Goal: Task Accomplishment & Management: Complete application form

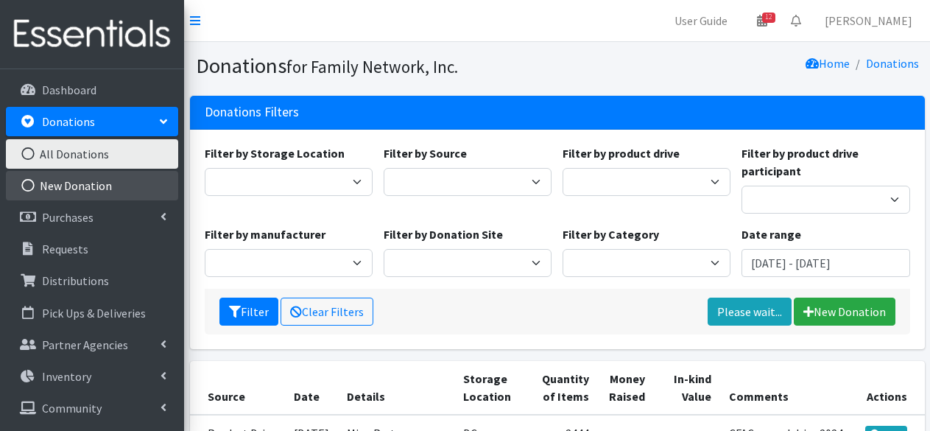
scroll to position [243, 0]
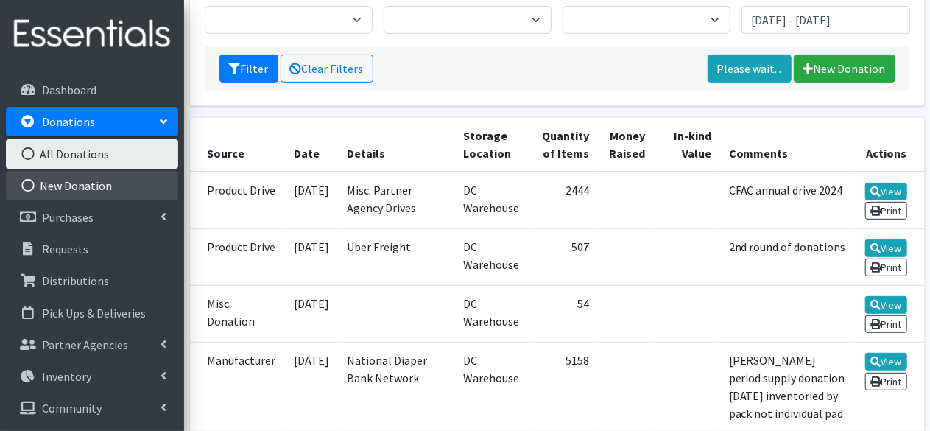
click at [54, 183] on link "New Donation" at bounding box center [92, 185] width 172 height 29
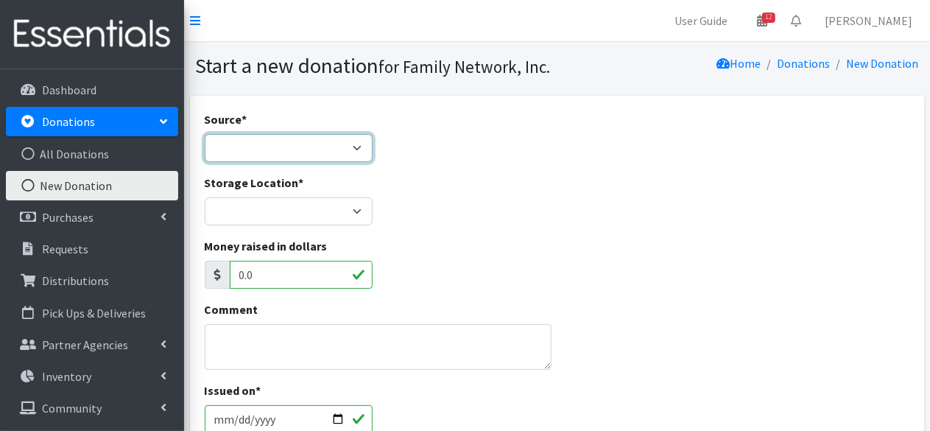
click at [220, 156] on select "Product Drive Manufacturer Donation Site Misc. Donation" at bounding box center [289, 148] width 168 height 28
select select "Product Drive"
click at [205, 134] on select "Product Drive Manufacturer Donation Site Misc. Donation" at bounding box center [289, 148] width 168 height 28
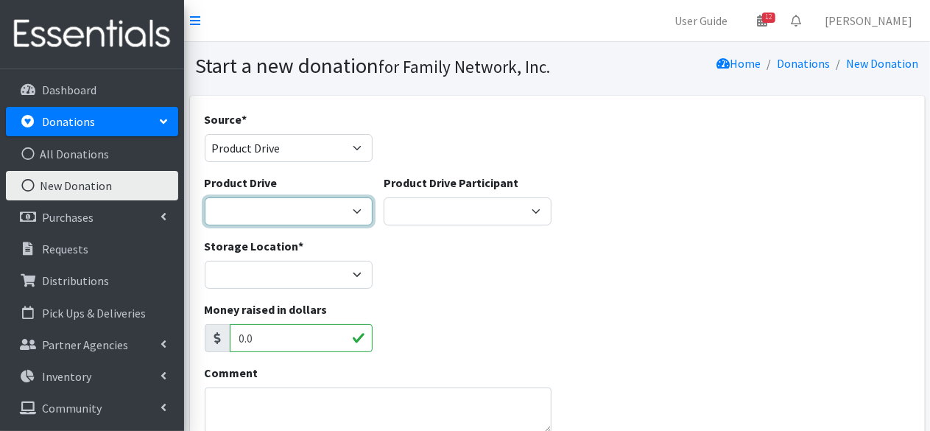
click at [236, 219] on select "Arkansas Children's Northwest Diaper Drive Arkansas Music Works and Bank of Ame…" at bounding box center [289, 211] width 168 height 28
select select "3528"
click at [205, 197] on select "Arkansas Children's Northwest Diaper Drive Arkansas Music Works and Bank of Ame…" at bounding box center [289, 211] width 168 height 28
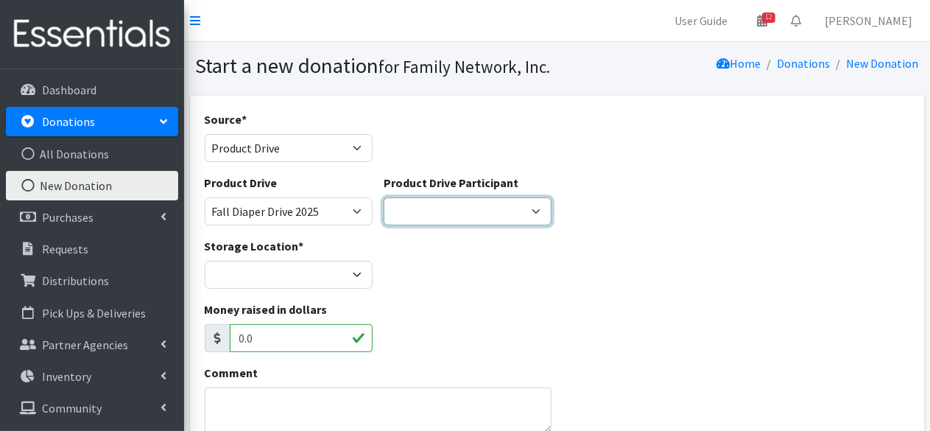
click at [442, 208] on select "Iron Horse Coffee Company Parkside Playschool* Walmart Misc Goldfish Swim Schoo…" at bounding box center [468, 211] width 168 height 28
select select
click at [384, 197] on select "Iron Horse Coffee Company Parkside Playschool* Walmart Misc Goldfish Swim Schoo…" at bounding box center [468, 211] width 168 height 28
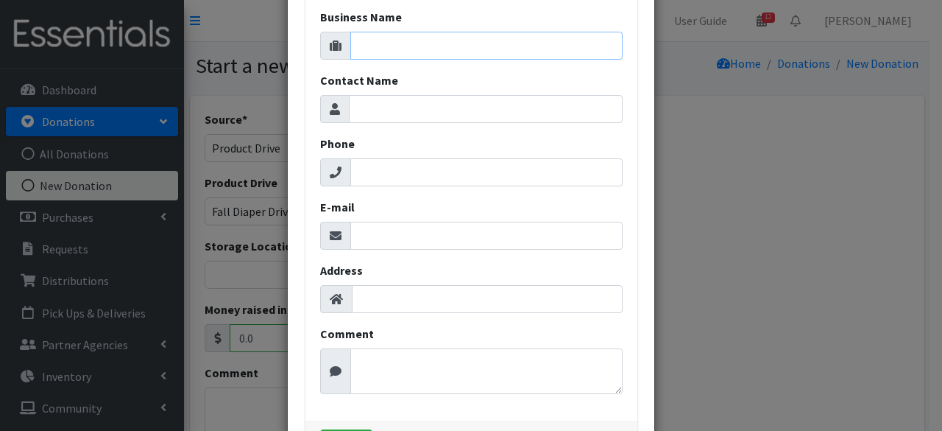
click at [362, 46] on input "Business Name" at bounding box center [486, 46] width 272 height 28
type input "FN Tabling Event at [GEOGRAPHIC_DATA]"
click at [365, 173] on input "Phone" at bounding box center [486, 172] width 272 height 28
type input "00000000000"
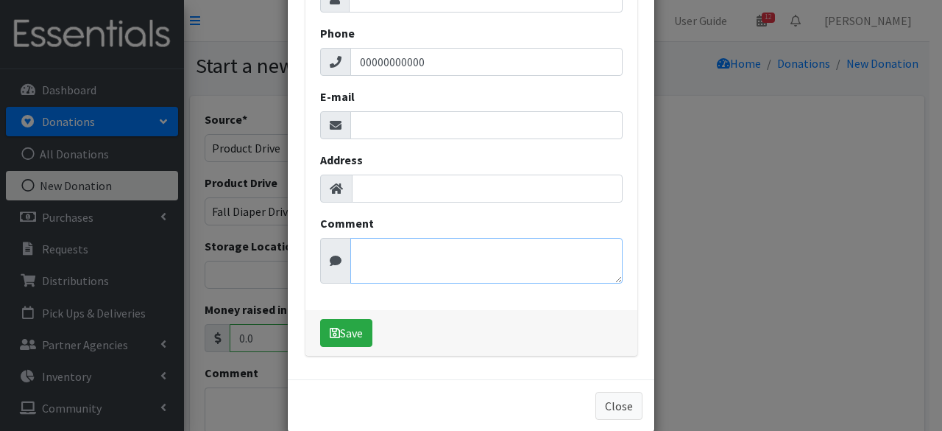
click at [386, 257] on textarea "Comment" at bounding box center [486, 261] width 272 height 46
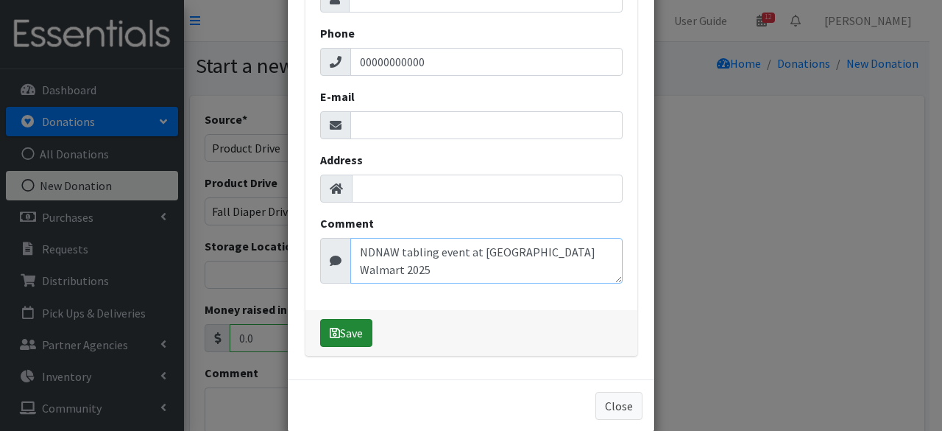
type textarea "NDNAW tabling event at Elm Springs Walmart 2025"
click at [350, 324] on button "Save" at bounding box center [346, 333] width 52 height 28
select select "1711"
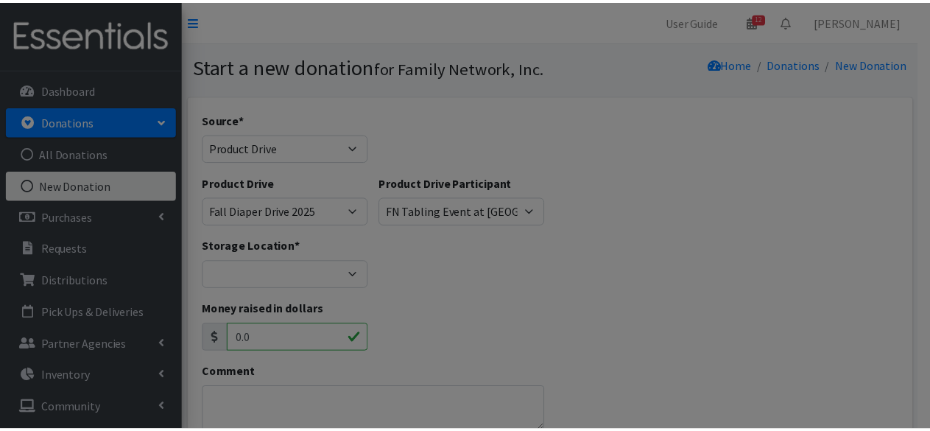
scroll to position [0, 0]
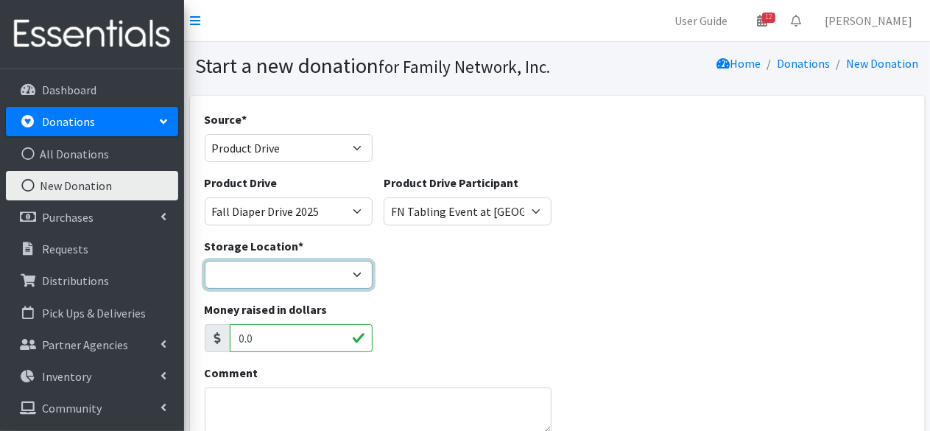
click at [278, 270] on select "DC Warehouse" at bounding box center [289, 275] width 168 height 28
select select "421"
click at [205, 261] on select "DC Warehouse" at bounding box center [289, 275] width 168 height 28
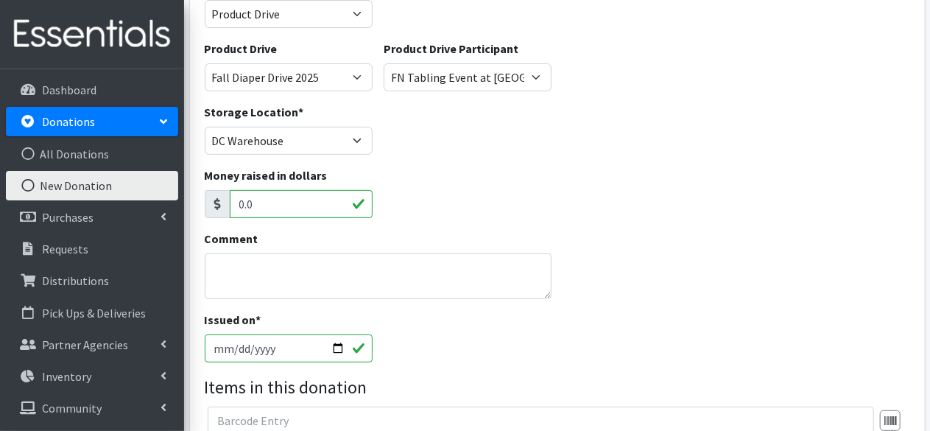
click at [253, 204] on input "0.0" at bounding box center [301, 204] width 143 height 28
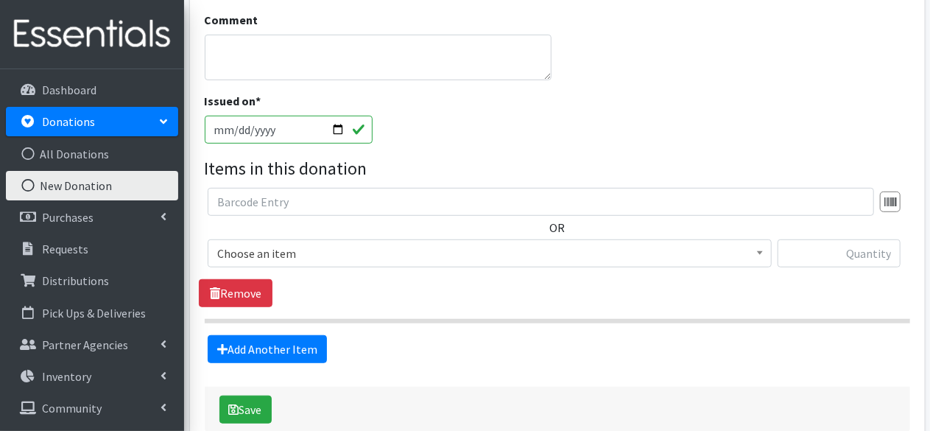
scroll to position [357, 0]
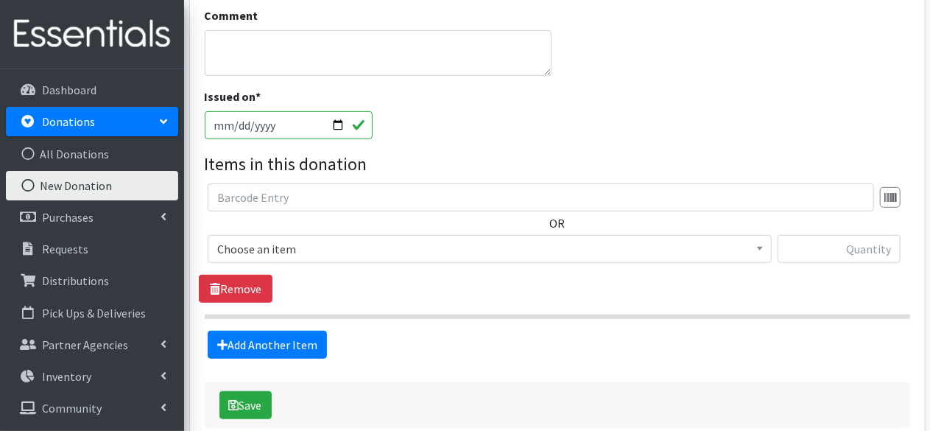
click at [340, 124] on input "2025-10-14" at bounding box center [289, 125] width 168 height 28
type input "[DATE]"
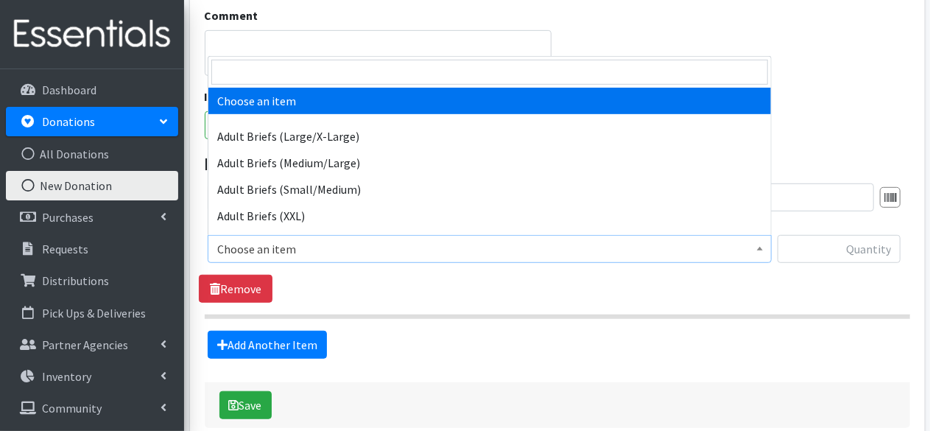
click at [254, 244] on span "Choose an item" at bounding box center [489, 249] width 545 height 21
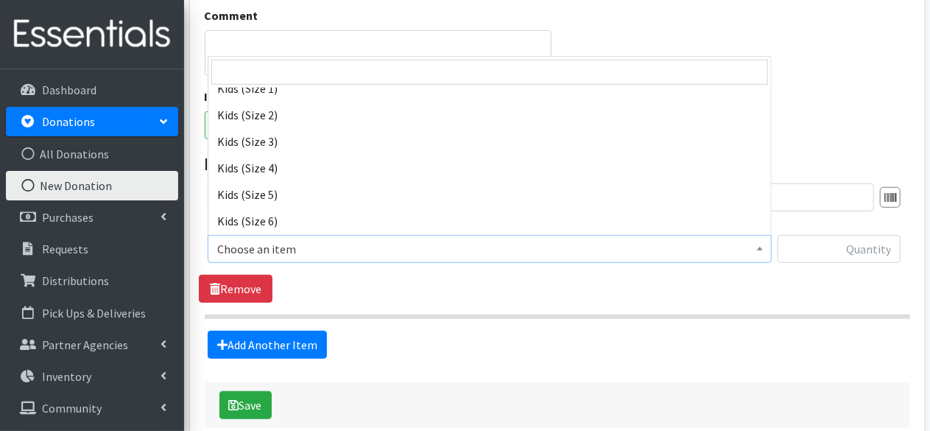
scroll to position [797, 0]
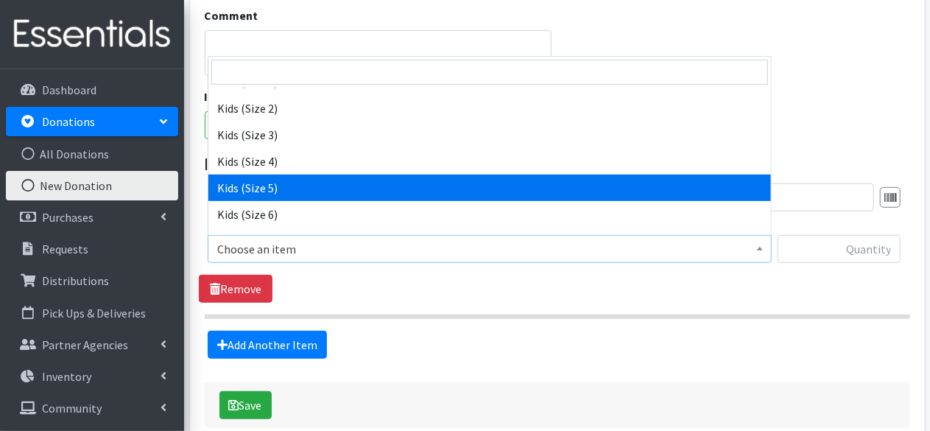
select select "4568"
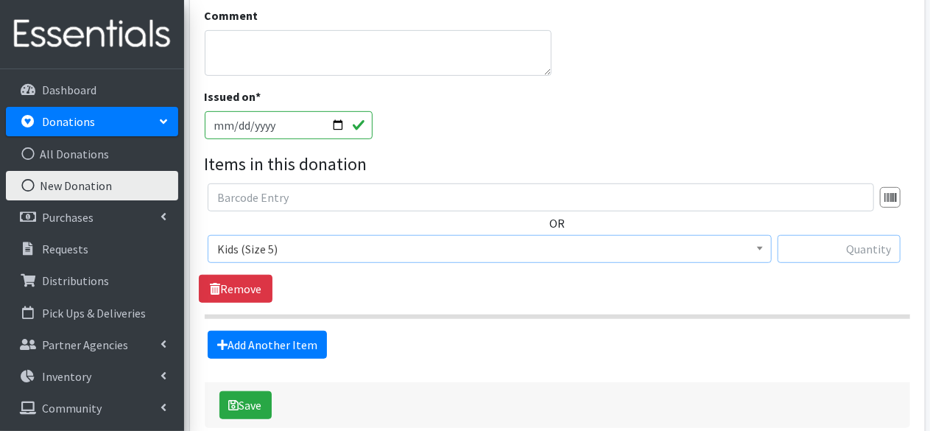
click at [865, 246] on input "text" at bounding box center [838, 249] width 123 height 28
type input "474"
click at [252, 347] on link "Add Another Item" at bounding box center [267, 345] width 119 height 28
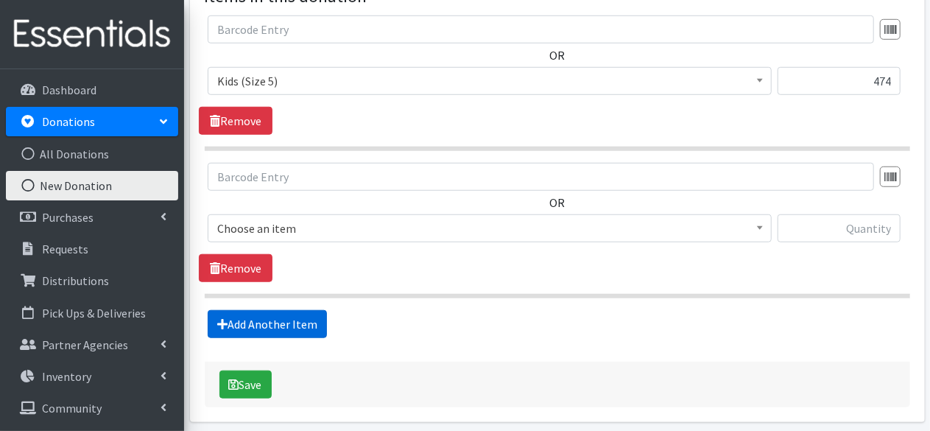
scroll to position [579, 0]
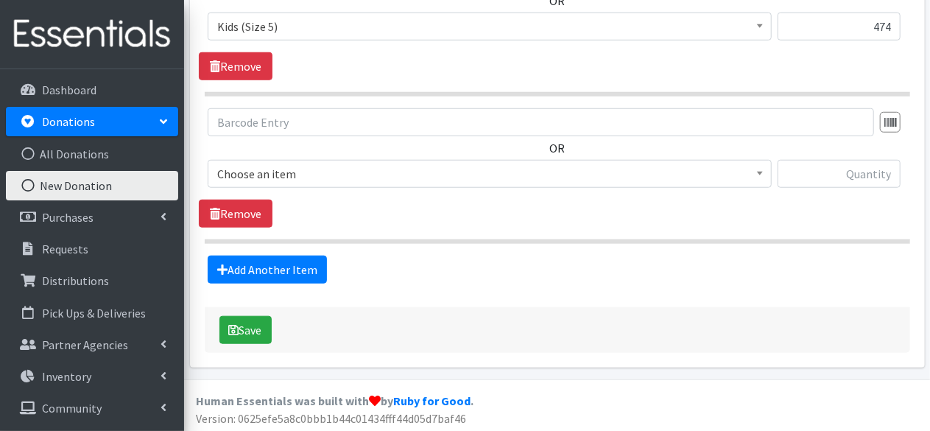
click at [272, 173] on span "Choose an item" at bounding box center [489, 173] width 545 height 21
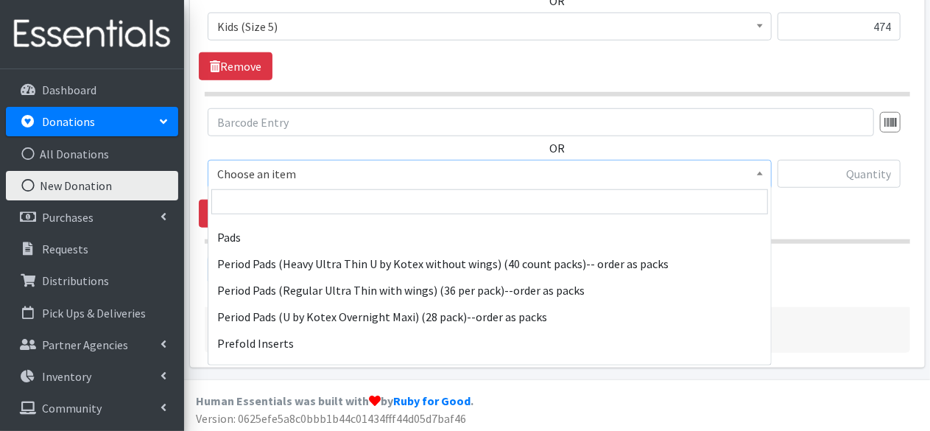
scroll to position [1452, 0]
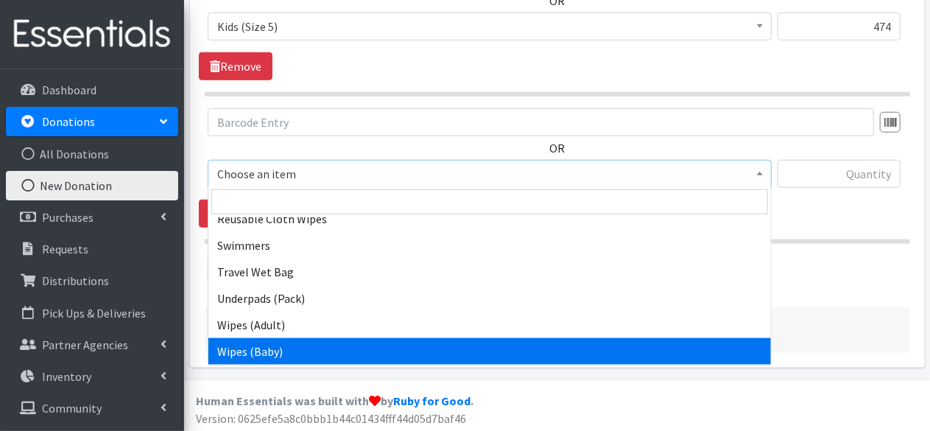
select select "4558"
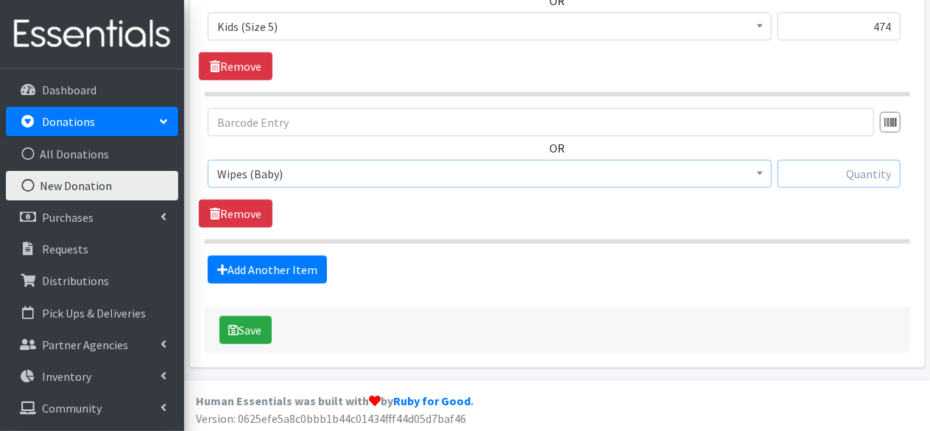
click at [872, 173] on input "text" at bounding box center [838, 174] width 123 height 28
type input "34"
click at [269, 274] on link "Add Another Item" at bounding box center [267, 269] width 119 height 28
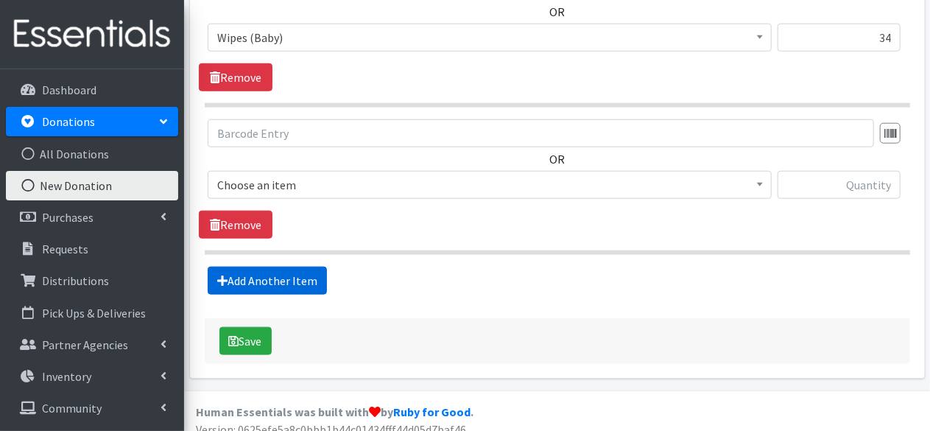
scroll to position [726, 0]
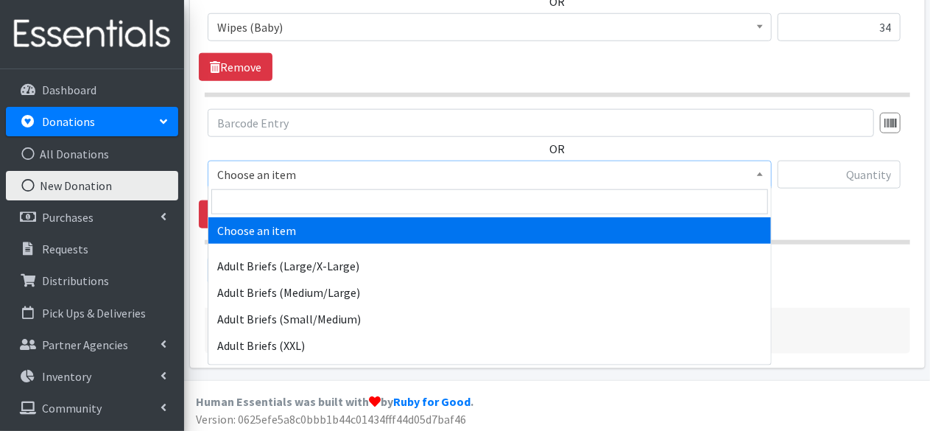
click at [320, 178] on span "Choose an item" at bounding box center [489, 174] width 545 height 21
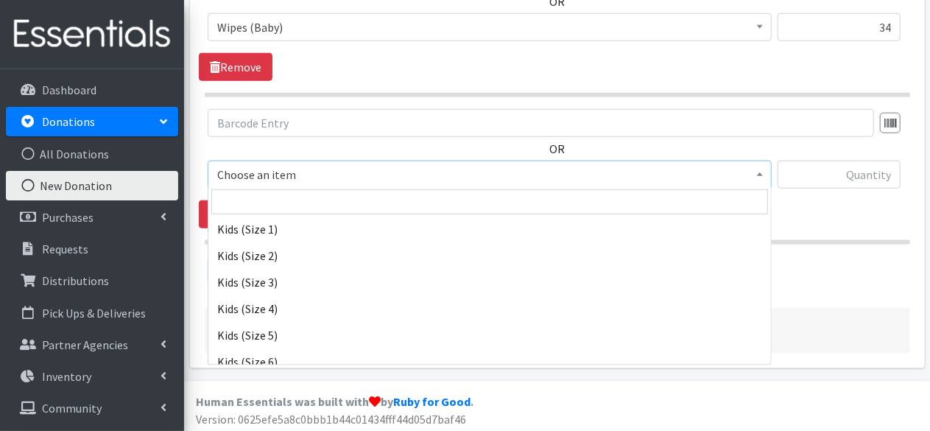
scroll to position [780, 0]
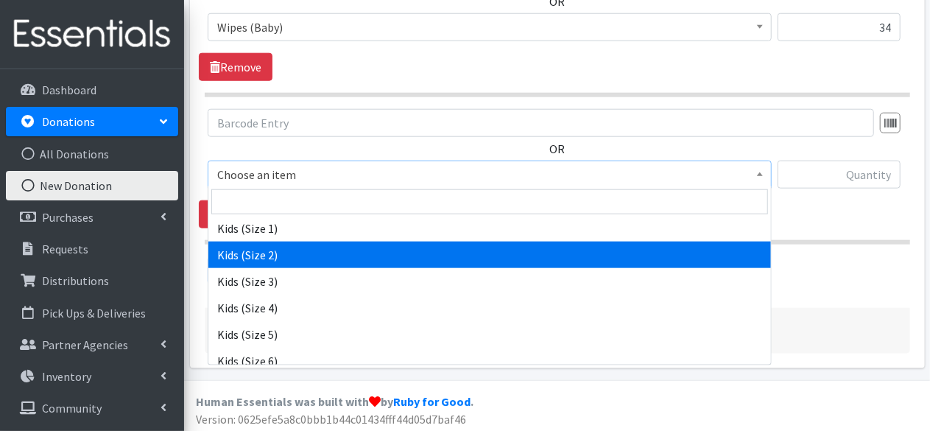
select select "4562"
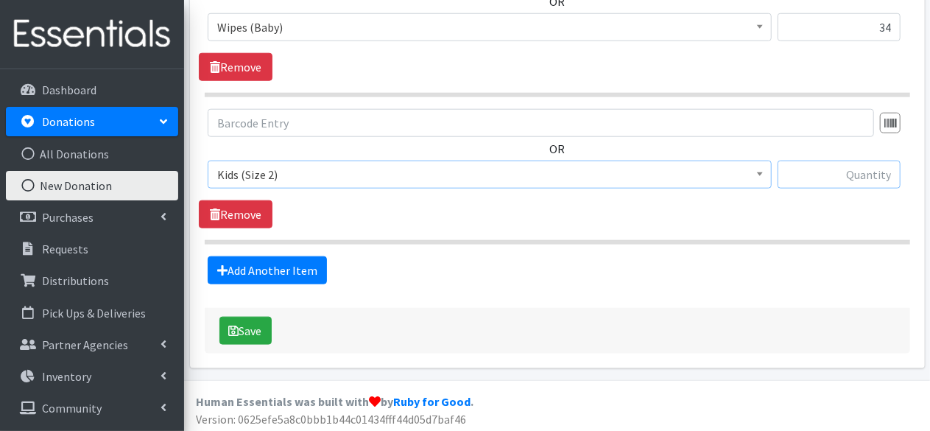
click at [888, 169] on input "text" at bounding box center [838, 174] width 123 height 28
type input "293"
click at [281, 269] on link "Add Another Item" at bounding box center [267, 270] width 119 height 28
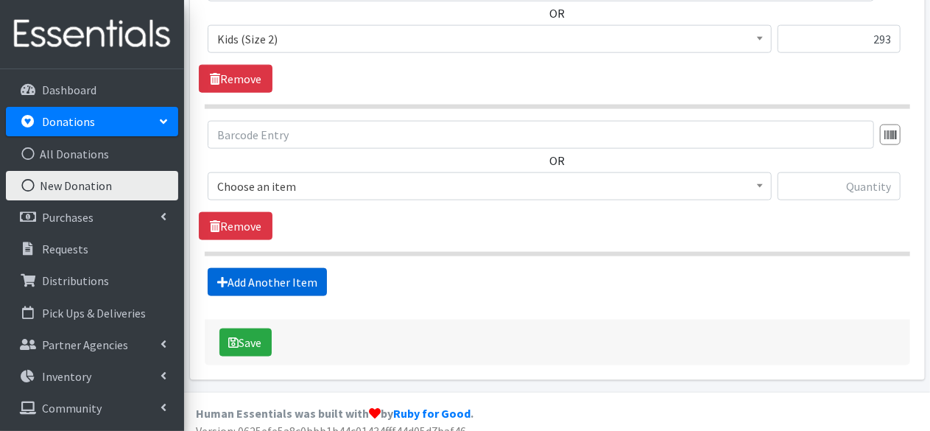
scroll to position [872, 0]
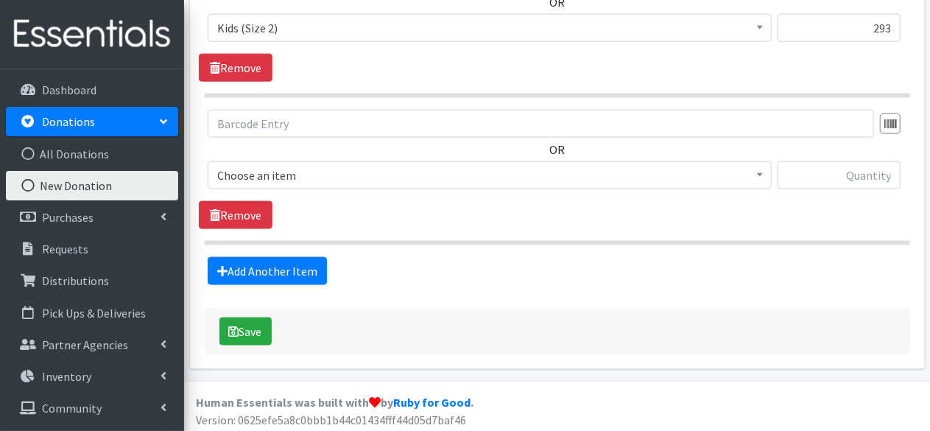
click at [345, 176] on span "Choose an item" at bounding box center [489, 175] width 545 height 21
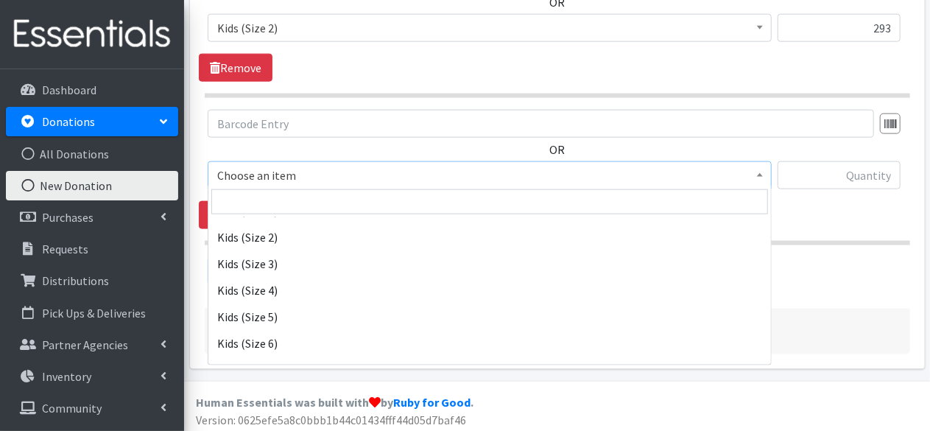
scroll to position [798, 0]
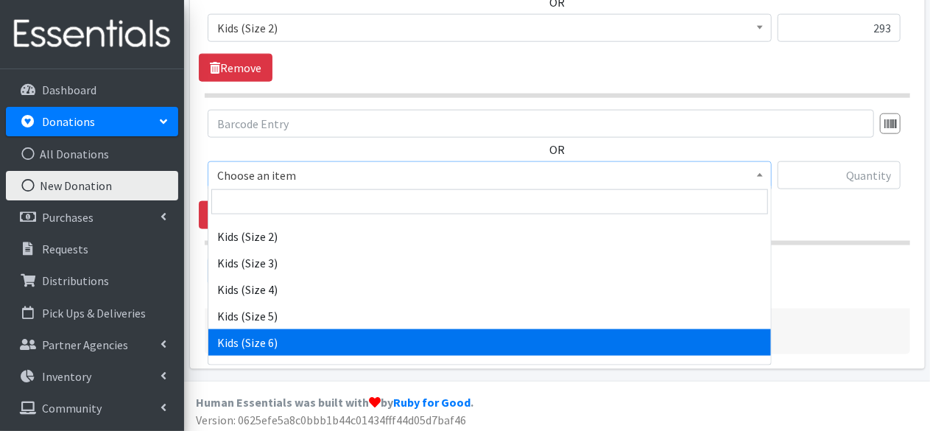
select select "4572"
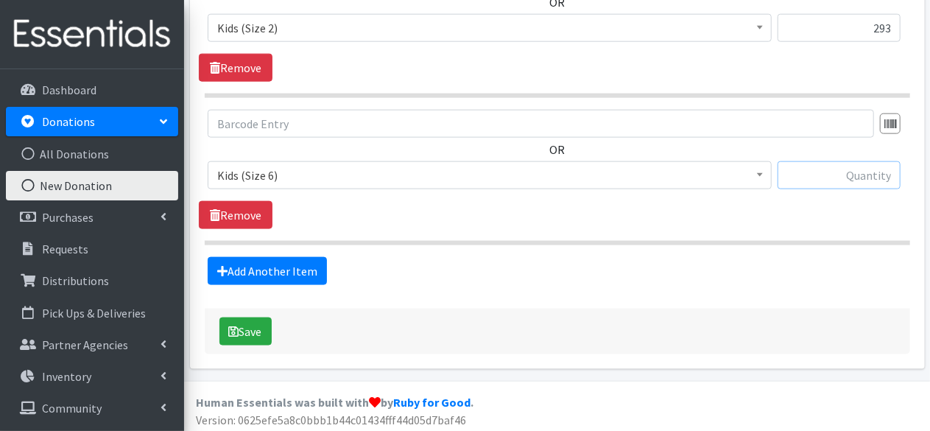
click at [855, 167] on input "text" at bounding box center [838, 175] width 123 height 28
type input "152"
click at [277, 263] on link "Add Another Item" at bounding box center [267, 271] width 119 height 28
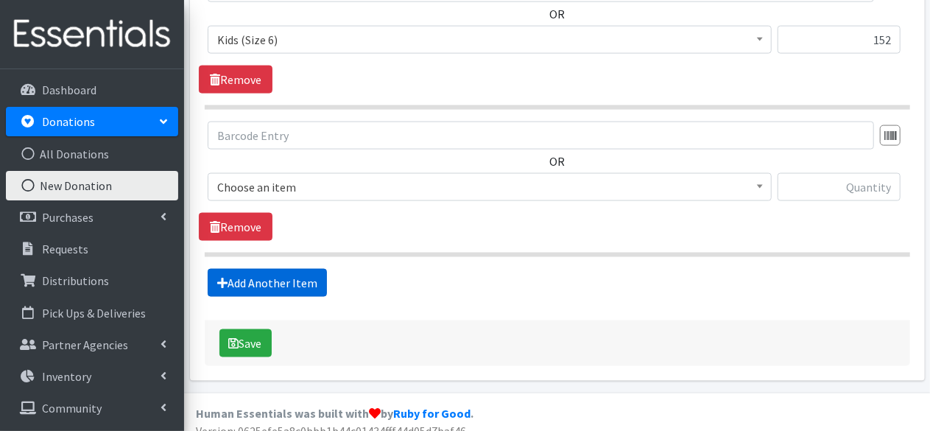
scroll to position [1019, 0]
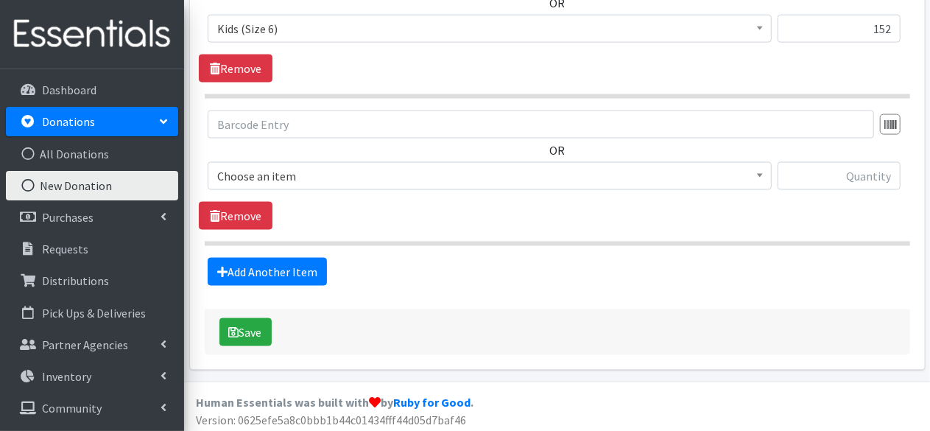
click at [336, 166] on span "Choose an item" at bounding box center [489, 176] width 545 height 21
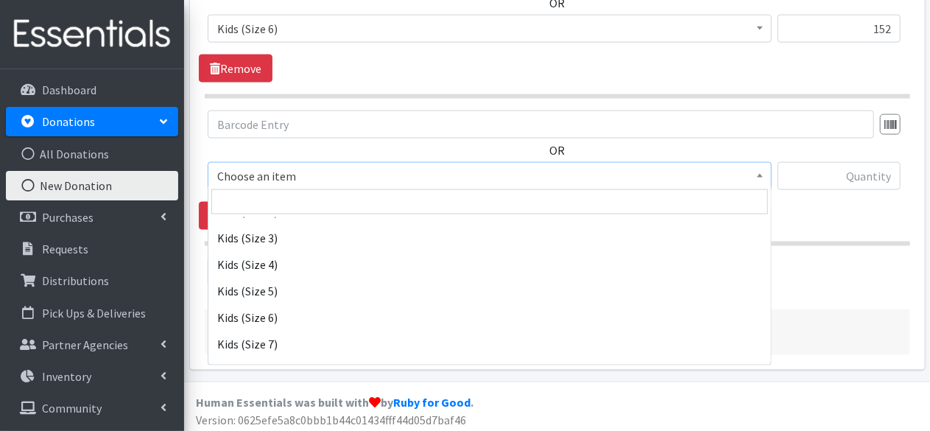
scroll to position [824, 0]
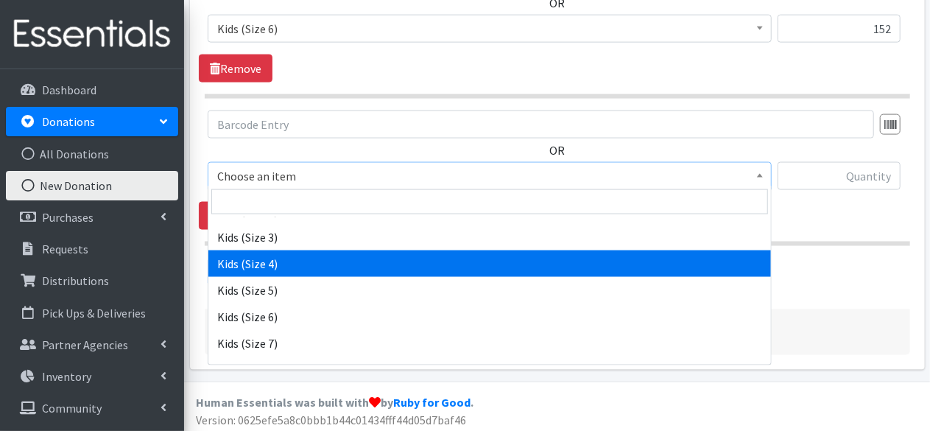
select select "4567"
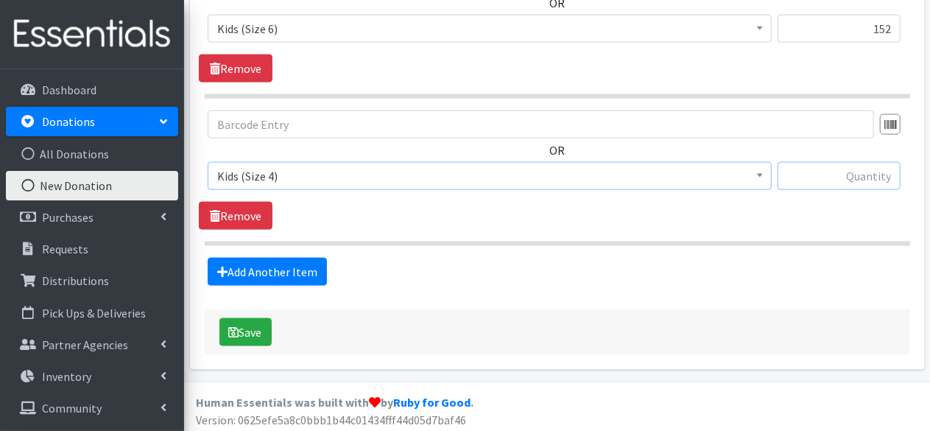
click at [866, 173] on input "text" at bounding box center [838, 176] width 123 height 28
type input "212"
click at [275, 271] on link "Add Another Item" at bounding box center [267, 272] width 119 height 28
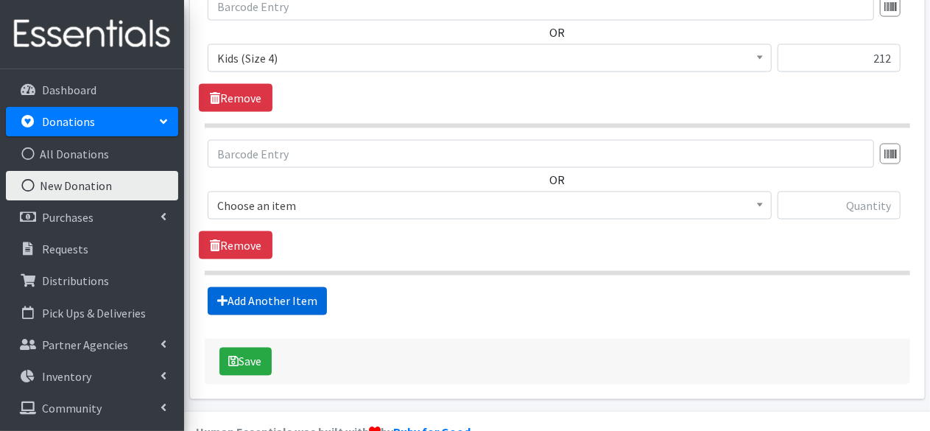
scroll to position [1165, 0]
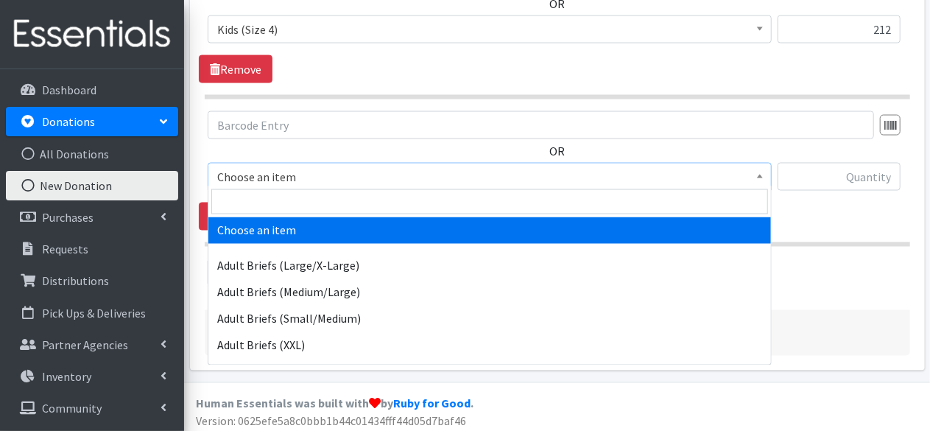
click at [325, 175] on span "Choose an item" at bounding box center [489, 176] width 545 height 21
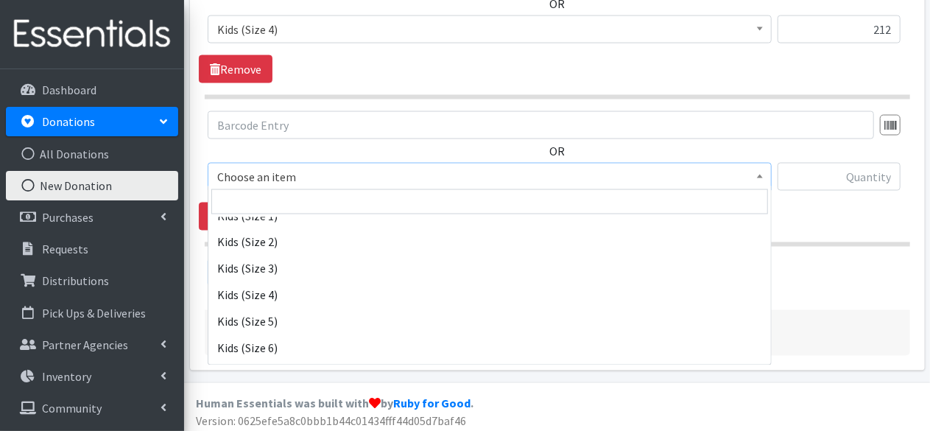
scroll to position [794, 0]
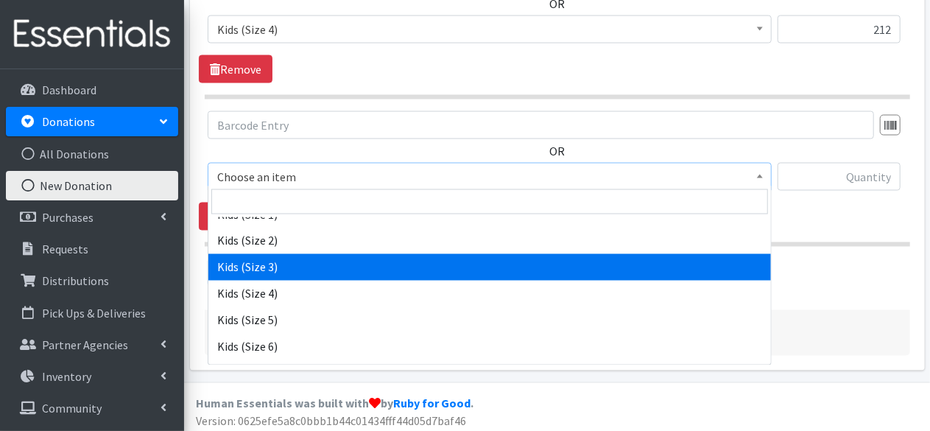
select select "4566"
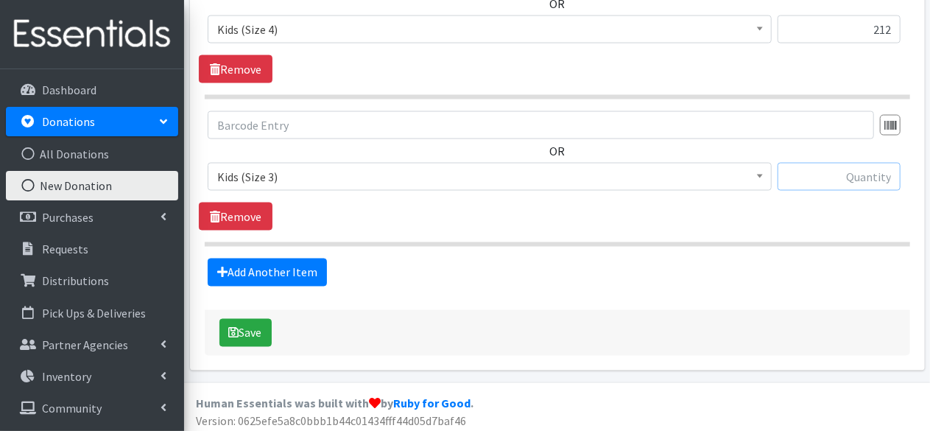
click at [868, 172] on input "text" at bounding box center [838, 177] width 123 height 28
type input "51"
click at [281, 258] on link "Add Another Item" at bounding box center [267, 272] width 119 height 28
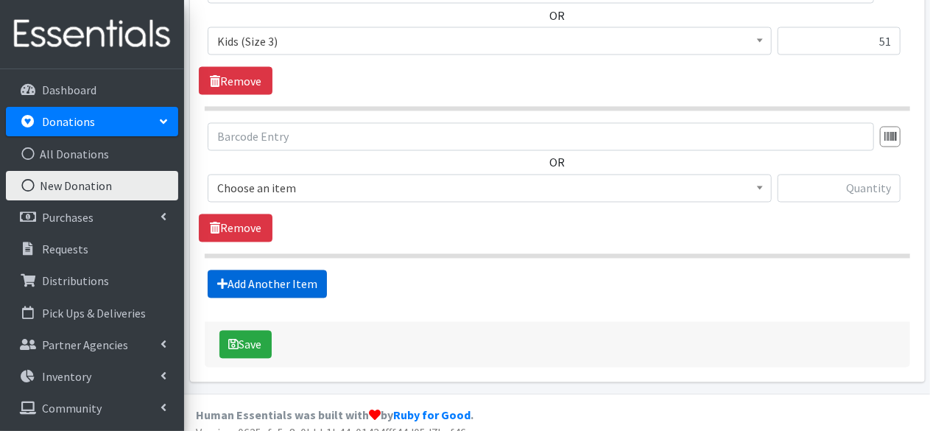
scroll to position [1312, 0]
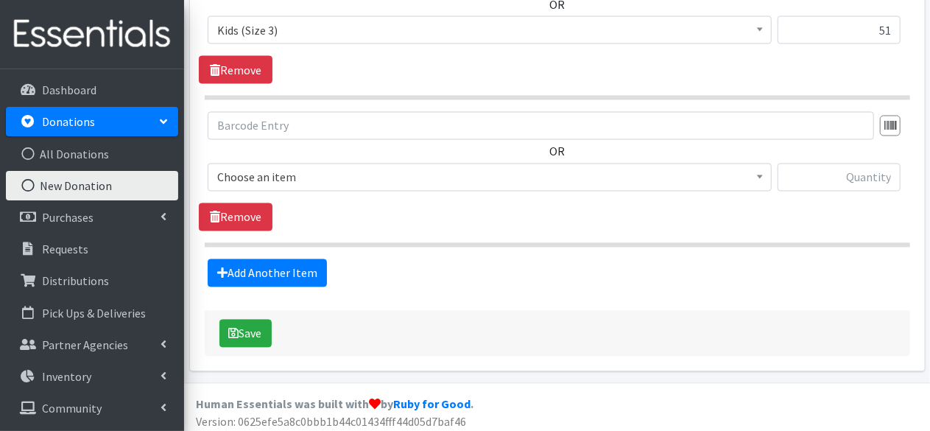
click at [337, 180] on span "Choose an item" at bounding box center [489, 177] width 545 height 21
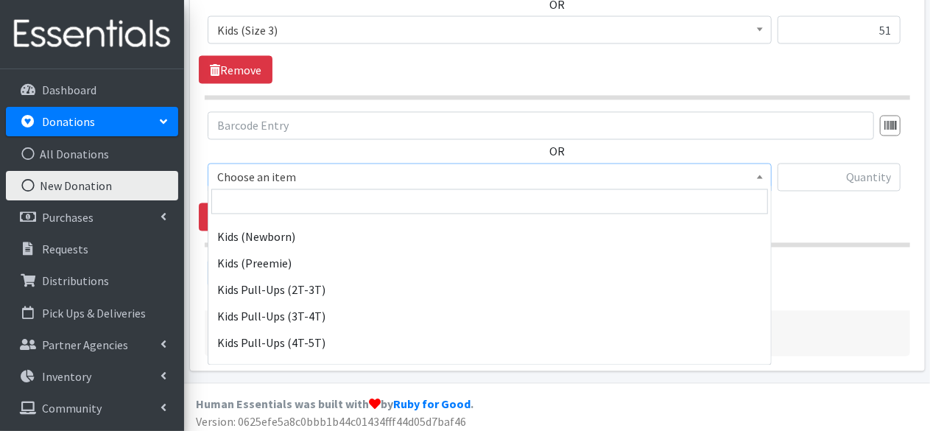
scroll to position [611, 0]
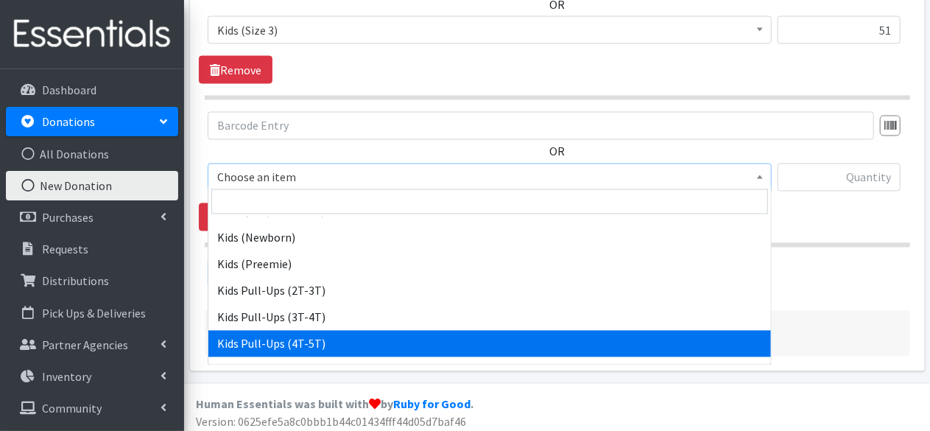
select select "4575"
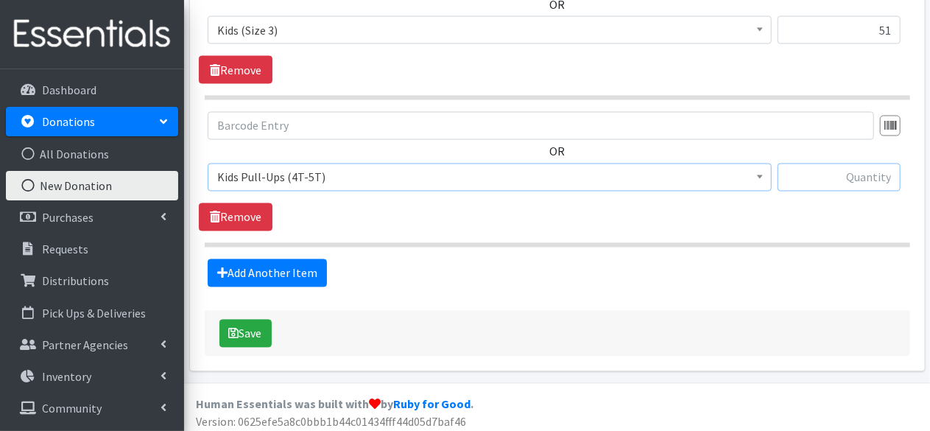
click at [854, 170] on input "text" at bounding box center [838, 177] width 123 height 28
type input "66"
click at [285, 268] on link "Add Another Item" at bounding box center [267, 273] width 119 height 28
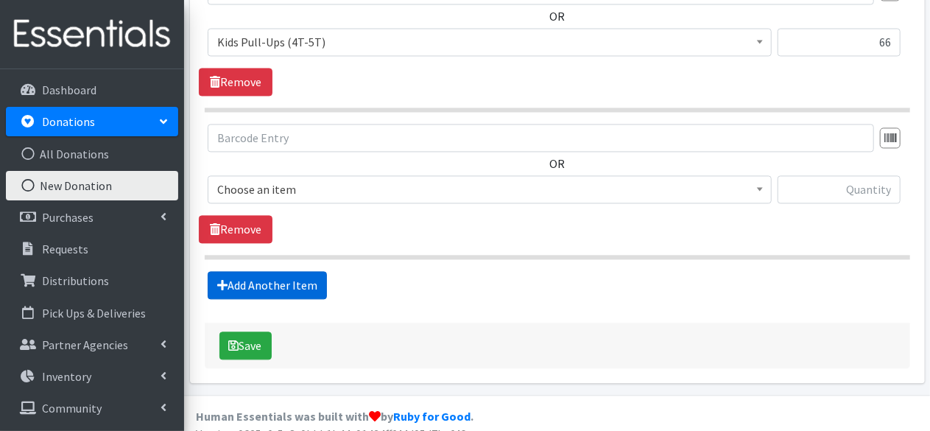
scroll to position [1458, 0]
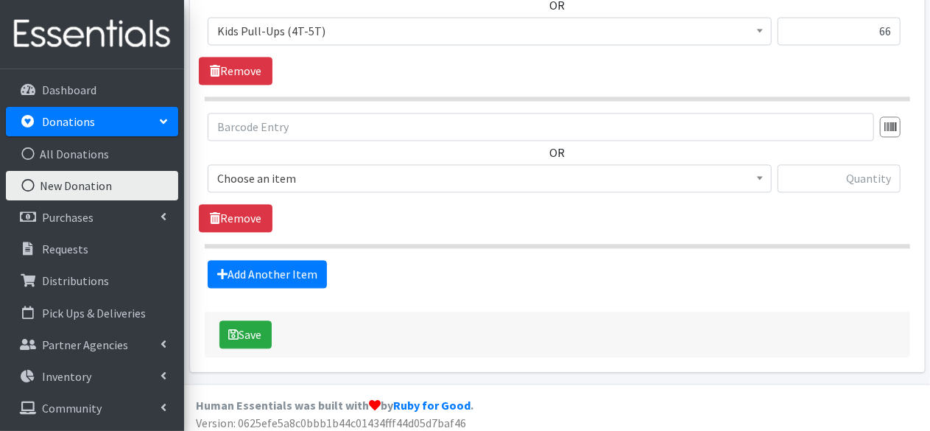
click at [325, 181] on span "Choose an item" at bounding box center [489, 178] width 545 height 21
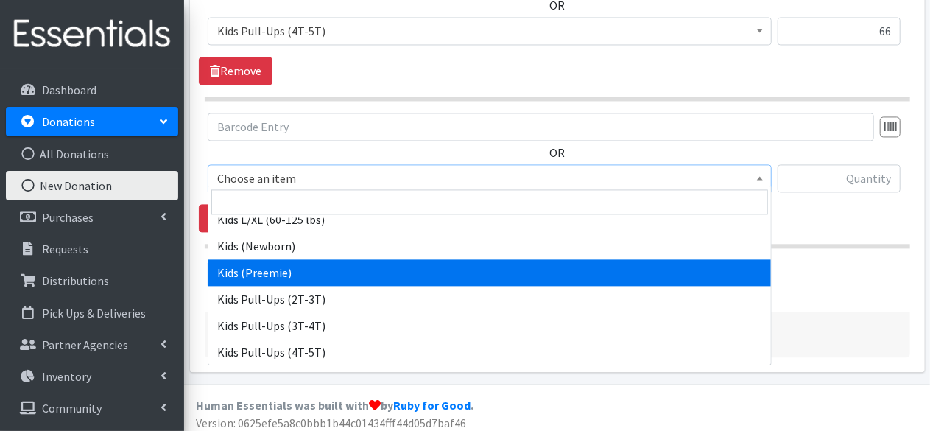
scroll to position [604, 0]
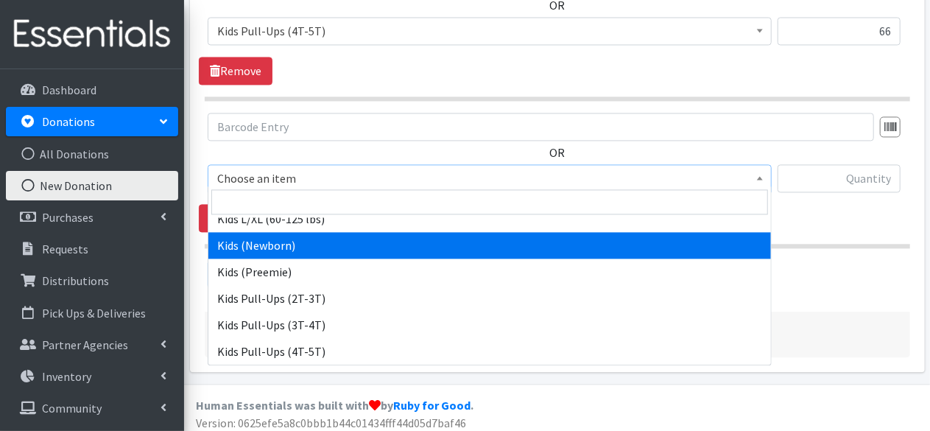
select select "4560"
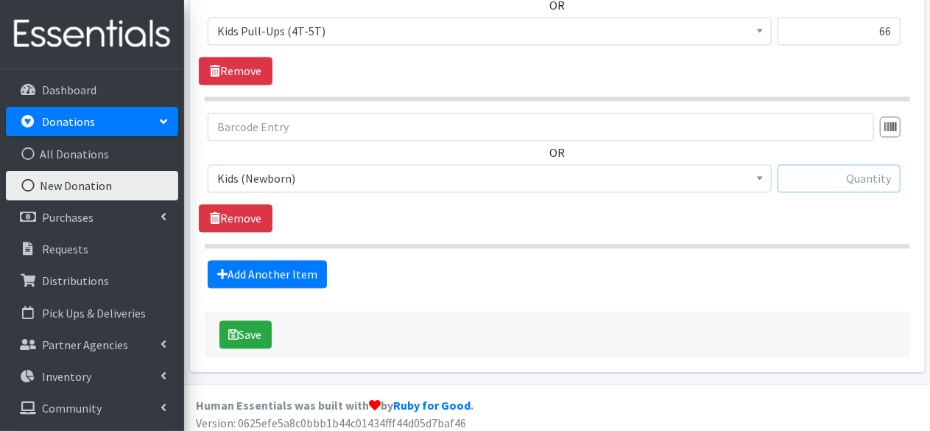
click at [819, 168] on input "text" at bounding box center [838, 178] width 123 height 28
type input "31"
click at [269, 260] on link "Add Another Item" at bounding box center [267, 274] width 119 height 28
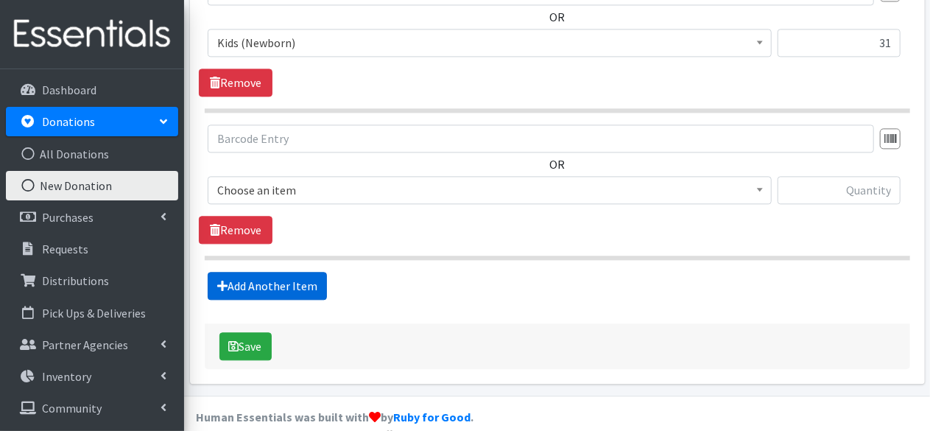
scroll to position [1605, 0]
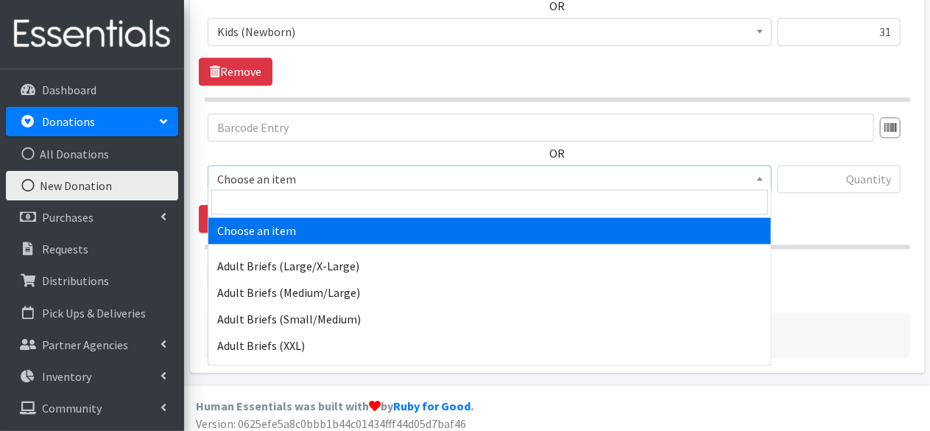
click at [327, 173] on span "Choose an item" at bounding box center [489, 179] width 545 height 21
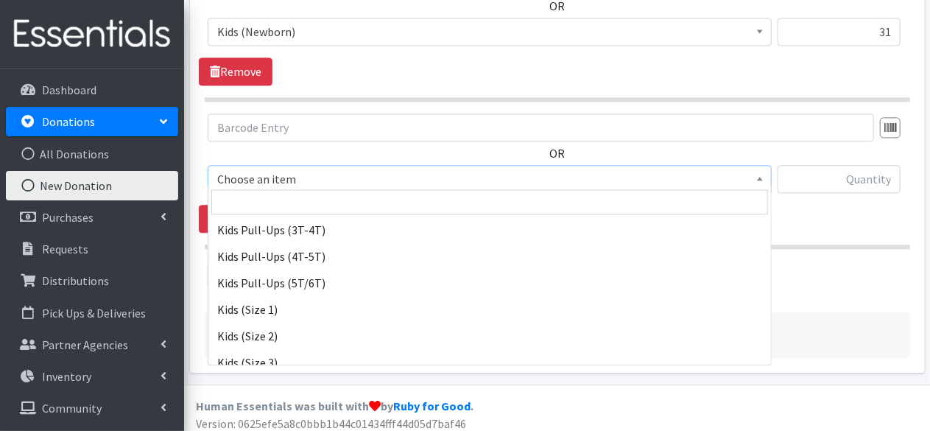
scroll to position [698, 0]
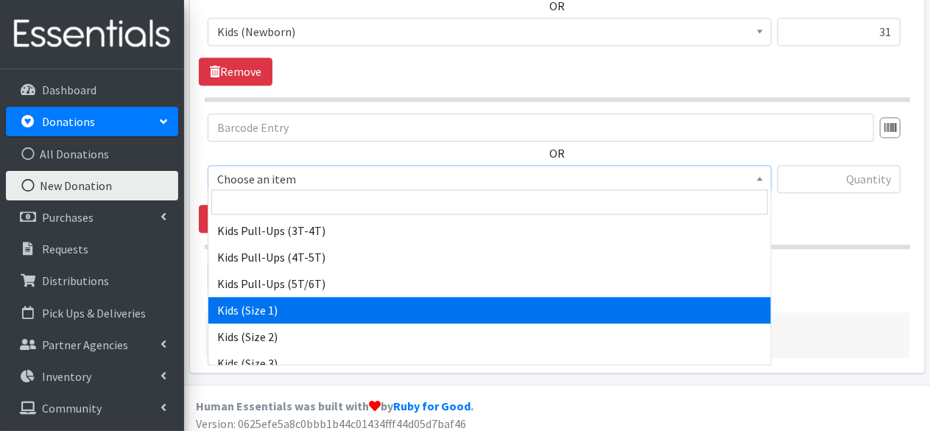
select select "4561"
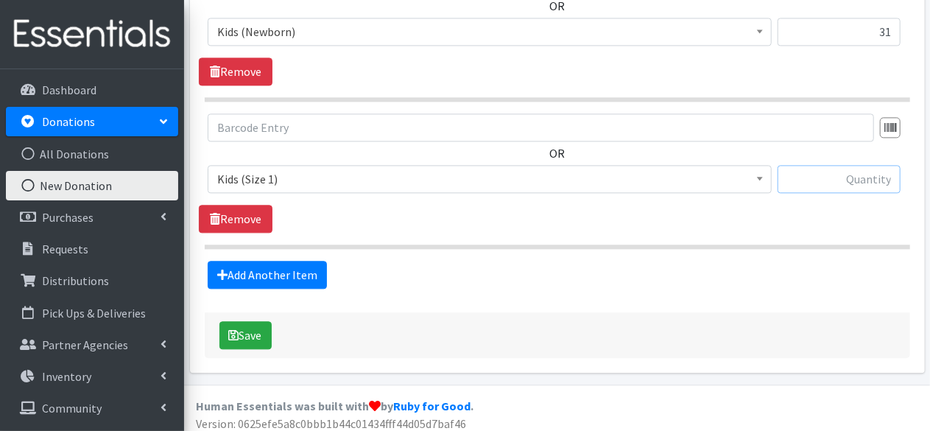
click at [823, 173] on input "text" at bounding box center [838, 179] width 123 height 28
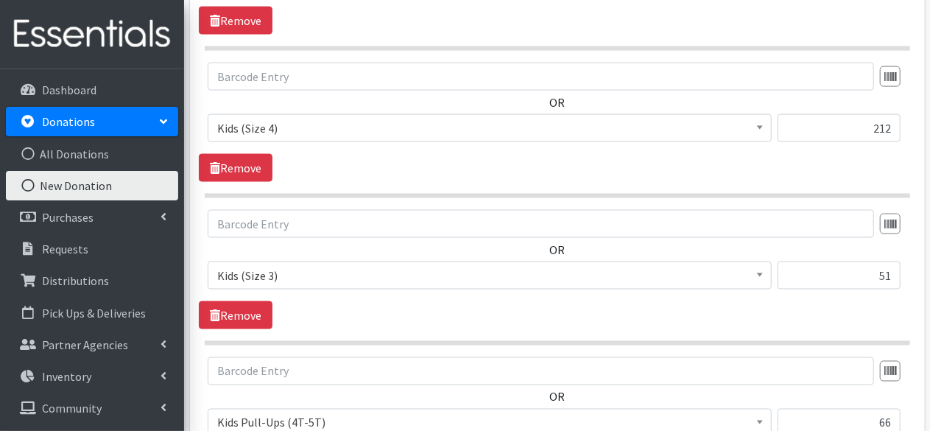
scroll to position [1026, 0]
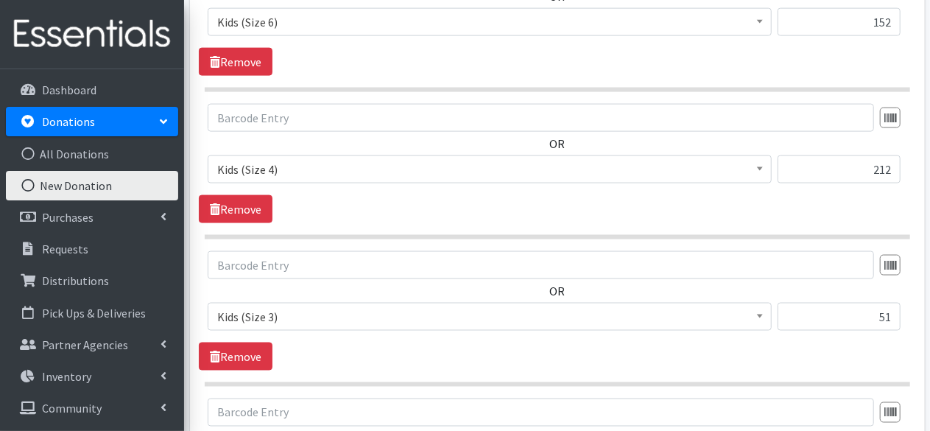
type input "44"
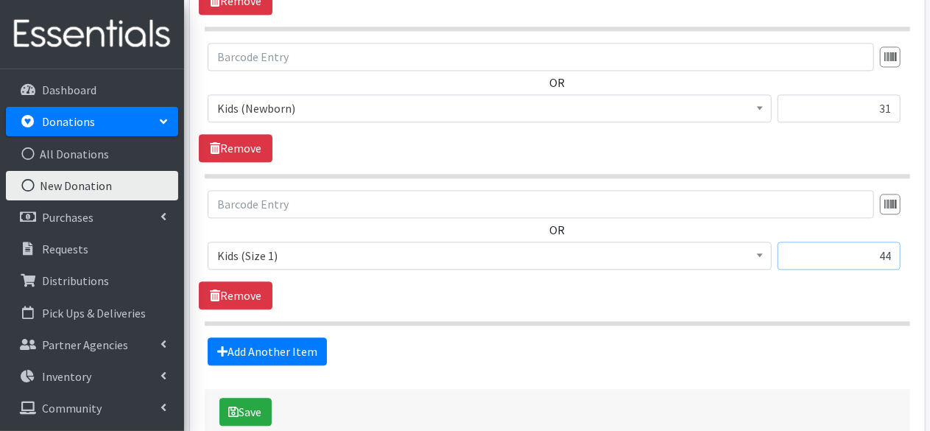
scroll to position [1605, 0]
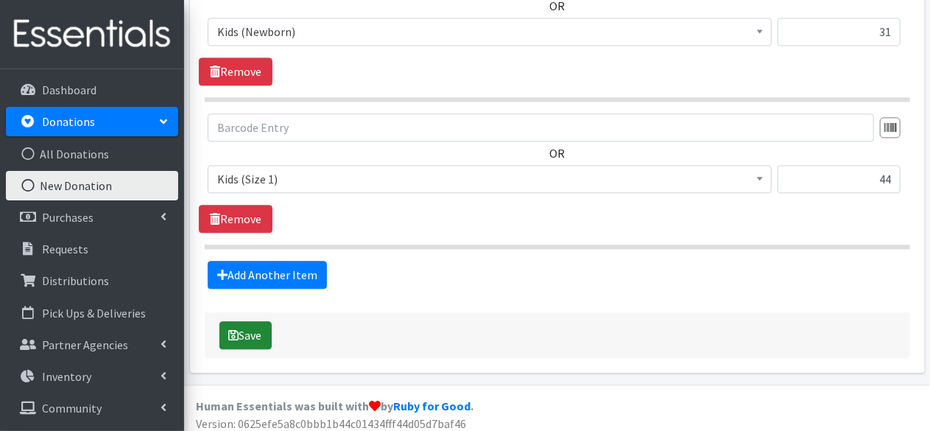
click at [236, 329] on icon "submit" at bounding box center [234, 335] width 10 height 12
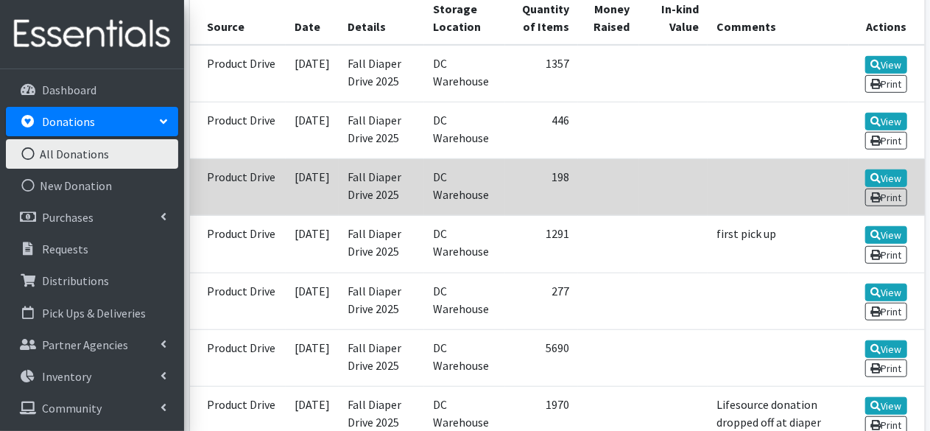
scroll to position [414, 0]
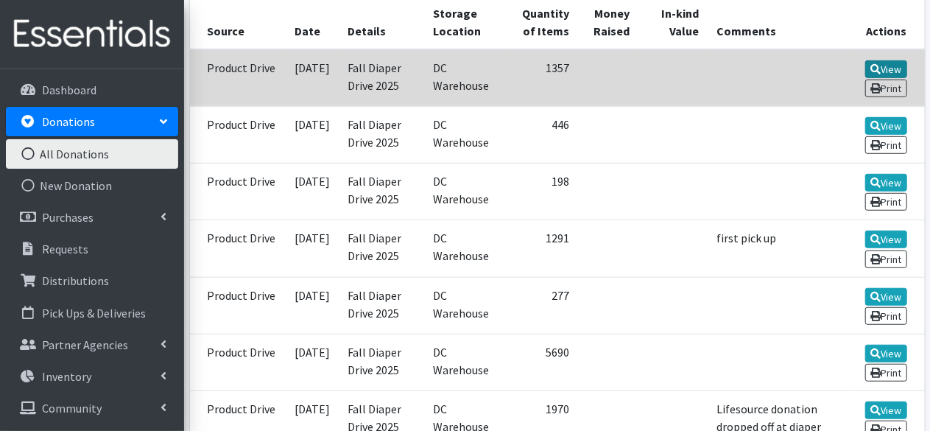
click at [881, 70] on link "View" at bounding box center [886, 69] width 42 height 18
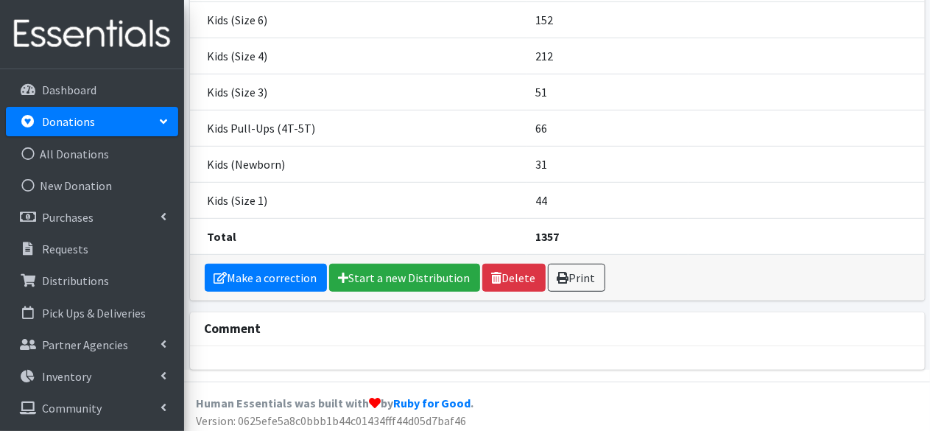
scroll to position [325, 0]
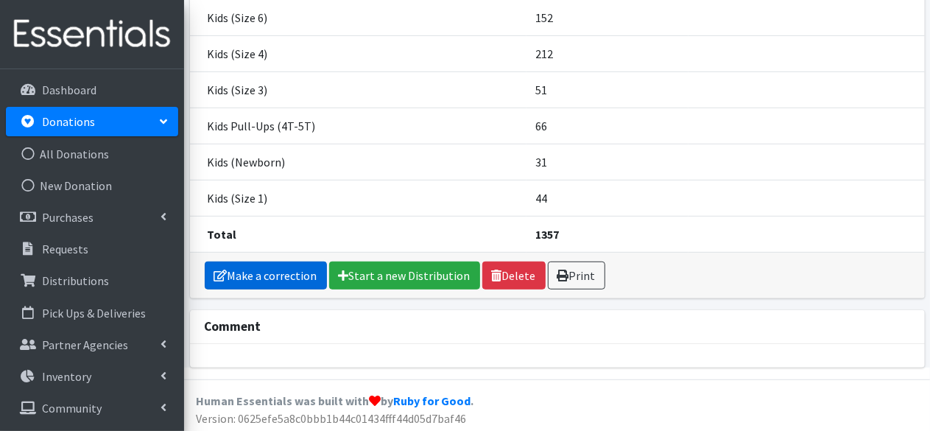
click at [250, 277] on link "Make a correction" at bounding box center [266, 275] width 122 height 28
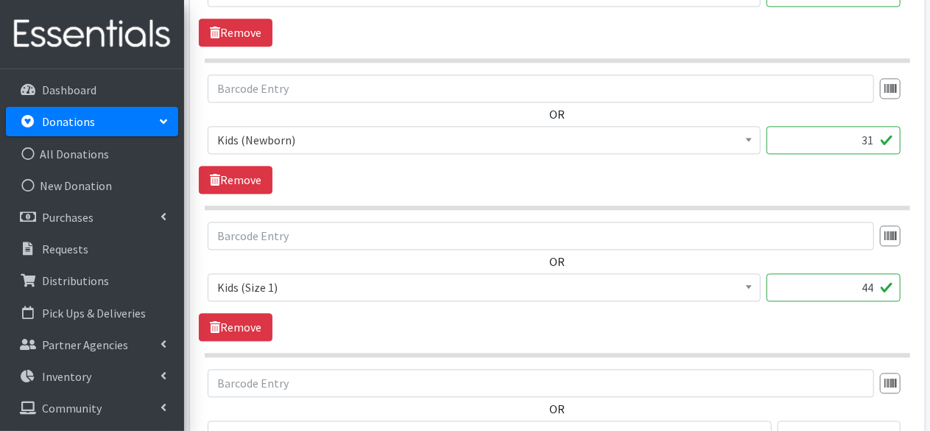
scroll to position [1751, 0]
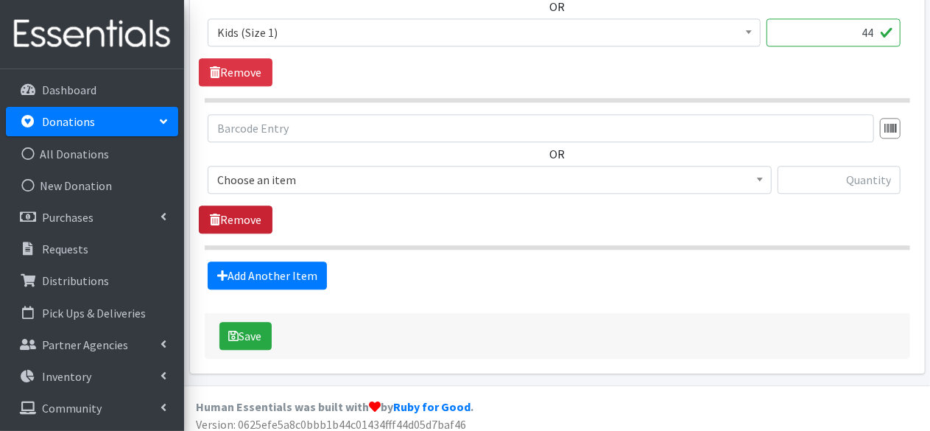
click at [252, 214] on link "Remove" at bounding box center [236, 219] width 74 height 28
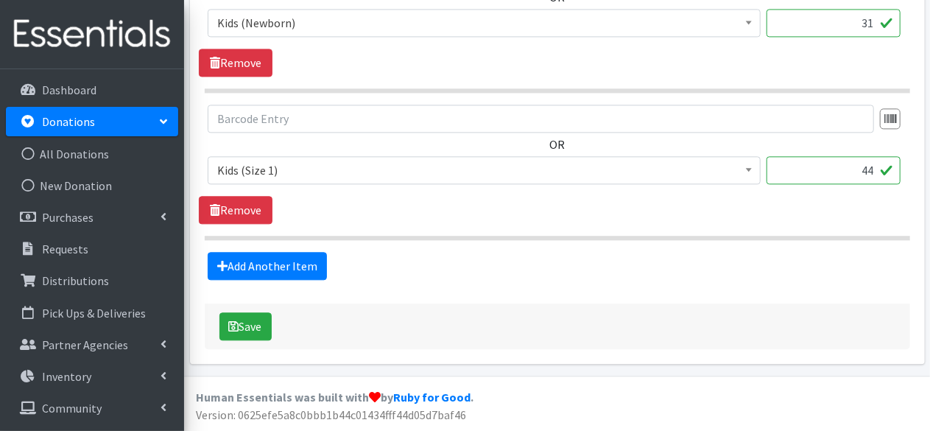
scroll to position [1605, 0]
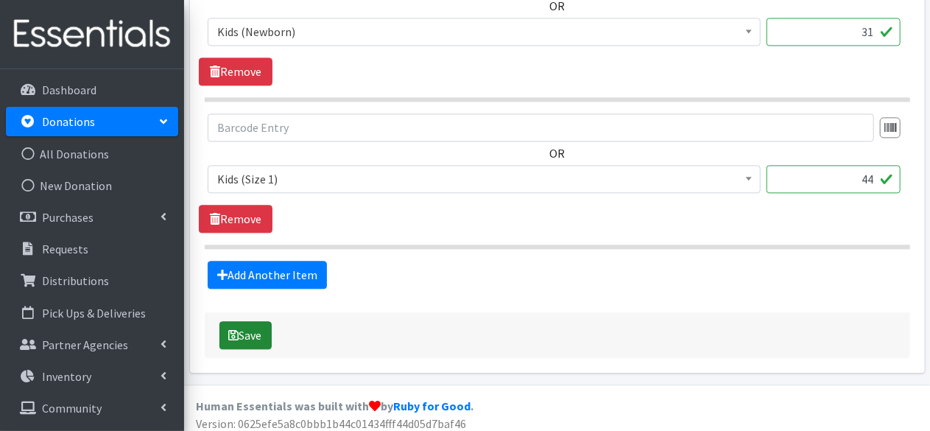
click at [252, 333] on button "Save" at bounding box center [245, 335] width 52 height 28
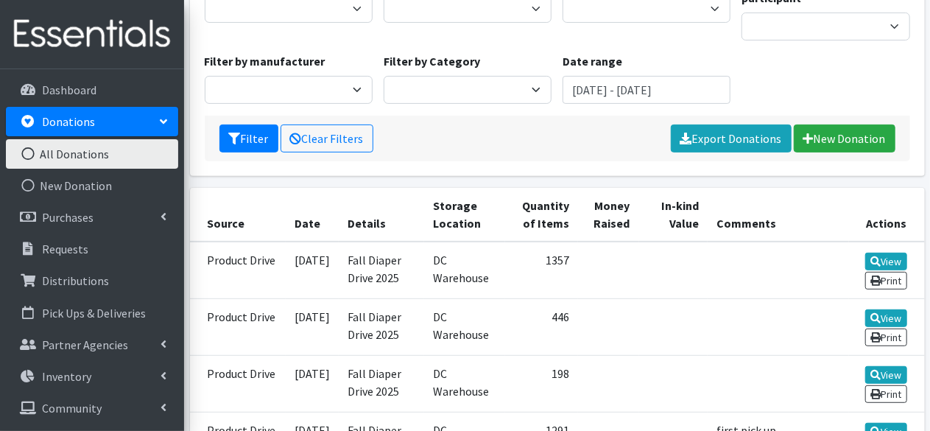
scroll to position [222, 0]
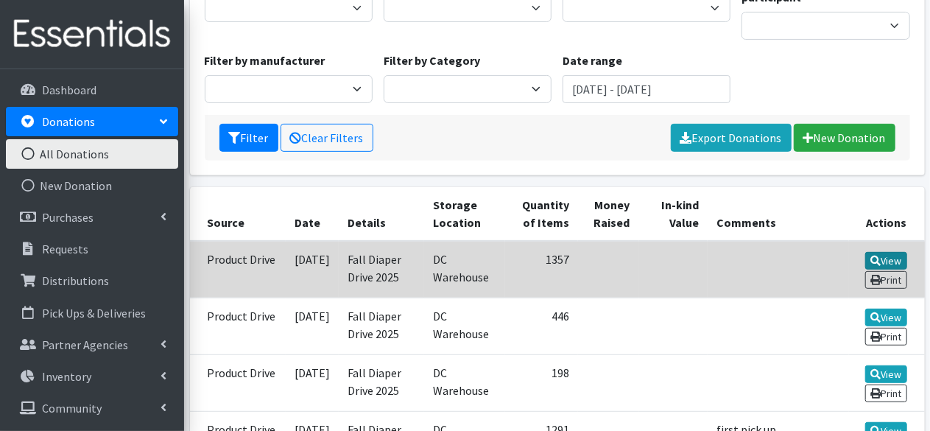
click at [885, 257] on link "View" at bounding box center [886, 261] width 42 height 18
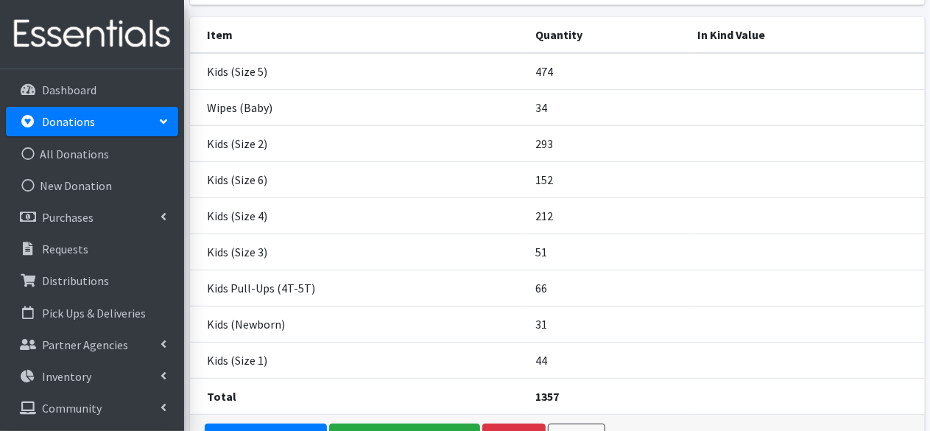
scroll to position [158, 0]
